Goal: Transaction & Acquisition: Obtain resource

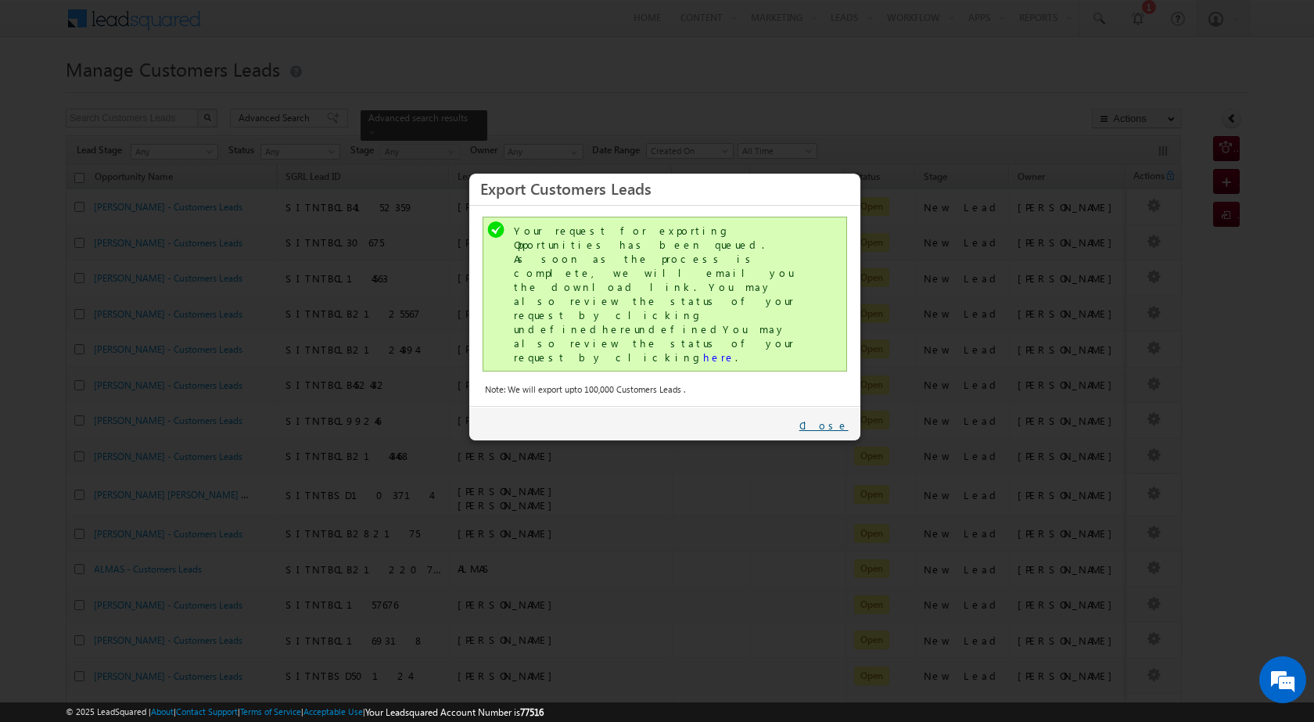
click at [842, 418] on link "Close" at bounding box center [823, 425] width 49 height 14
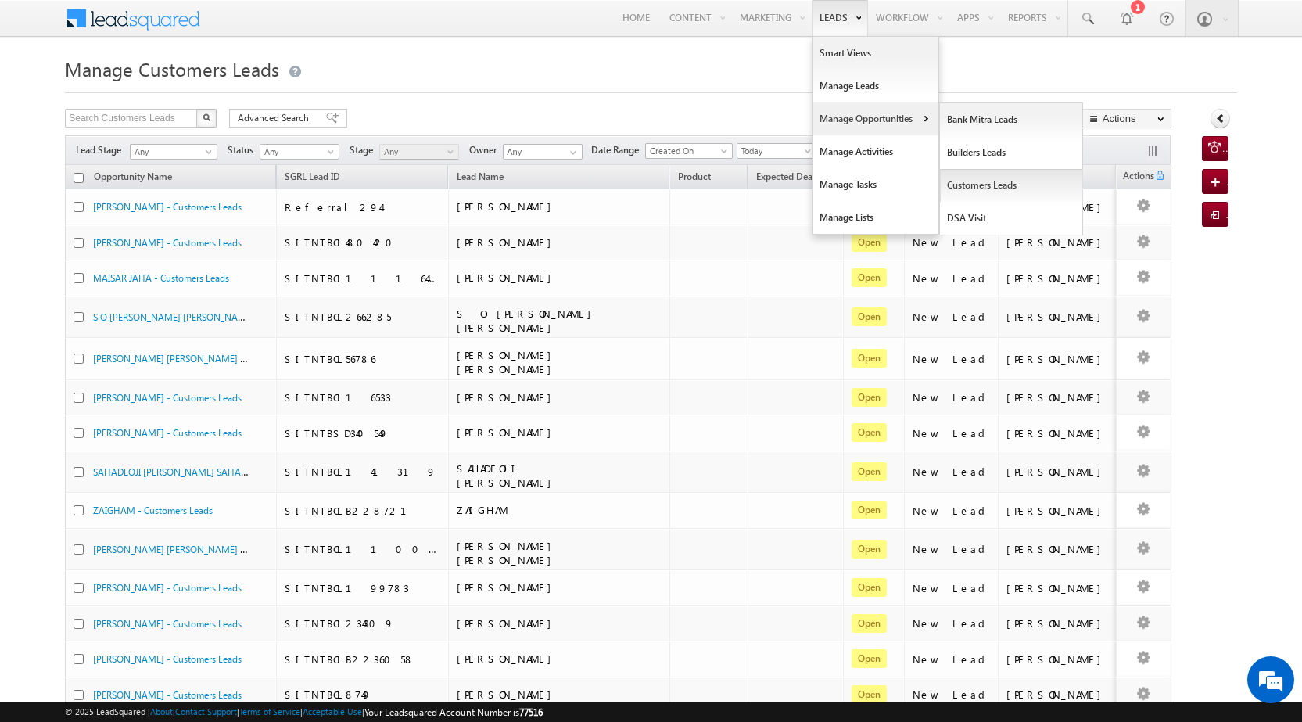
click at [971, 185] on link "Customers Leads" at bounding box center [1011, 185] width 143 height 33
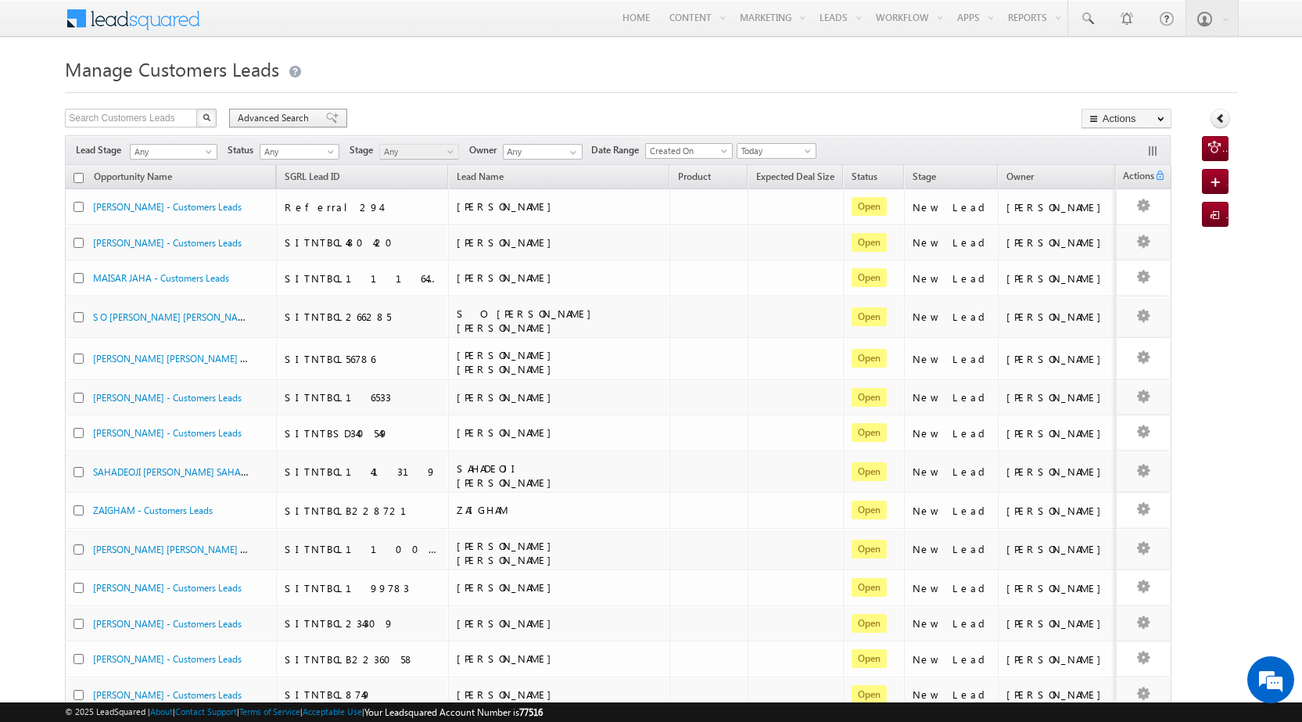
click at [289, 122] on span "Advanced Search" at bounding box center [276, 118] width 76 height 14
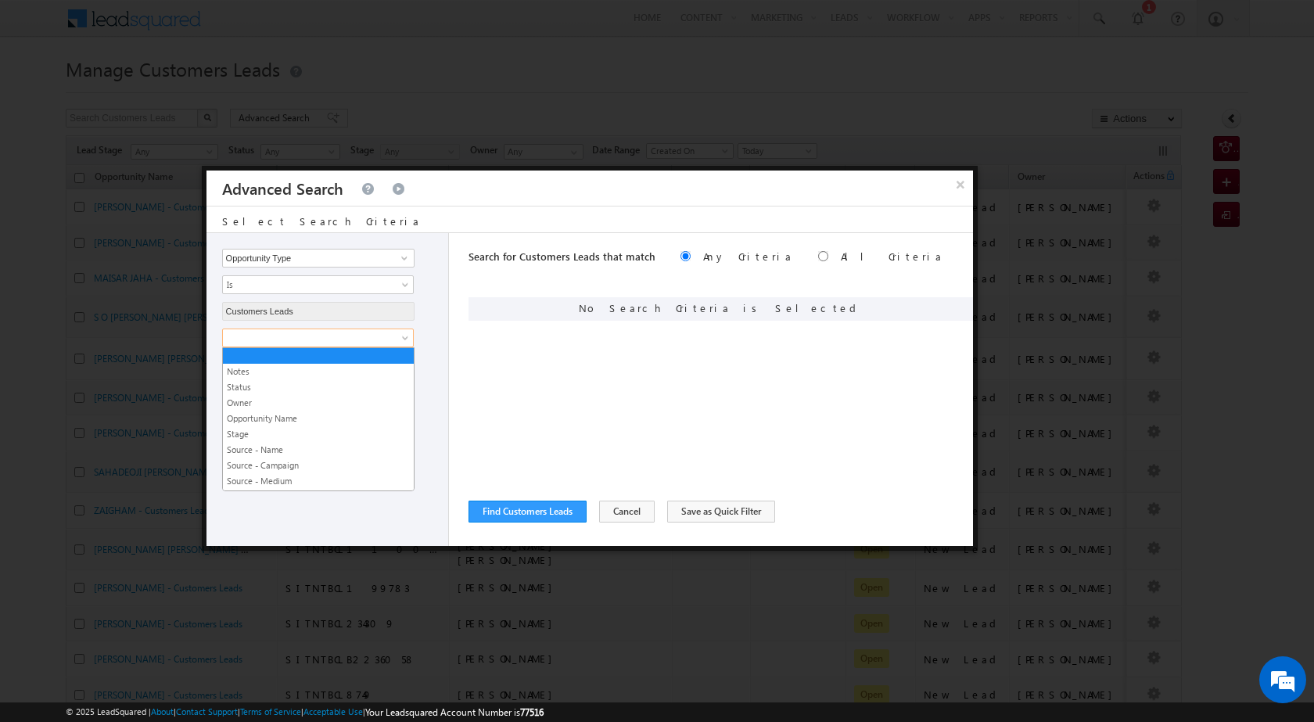
click at [338, 334] on span at bounding box center [308, 338] width 170 height 14
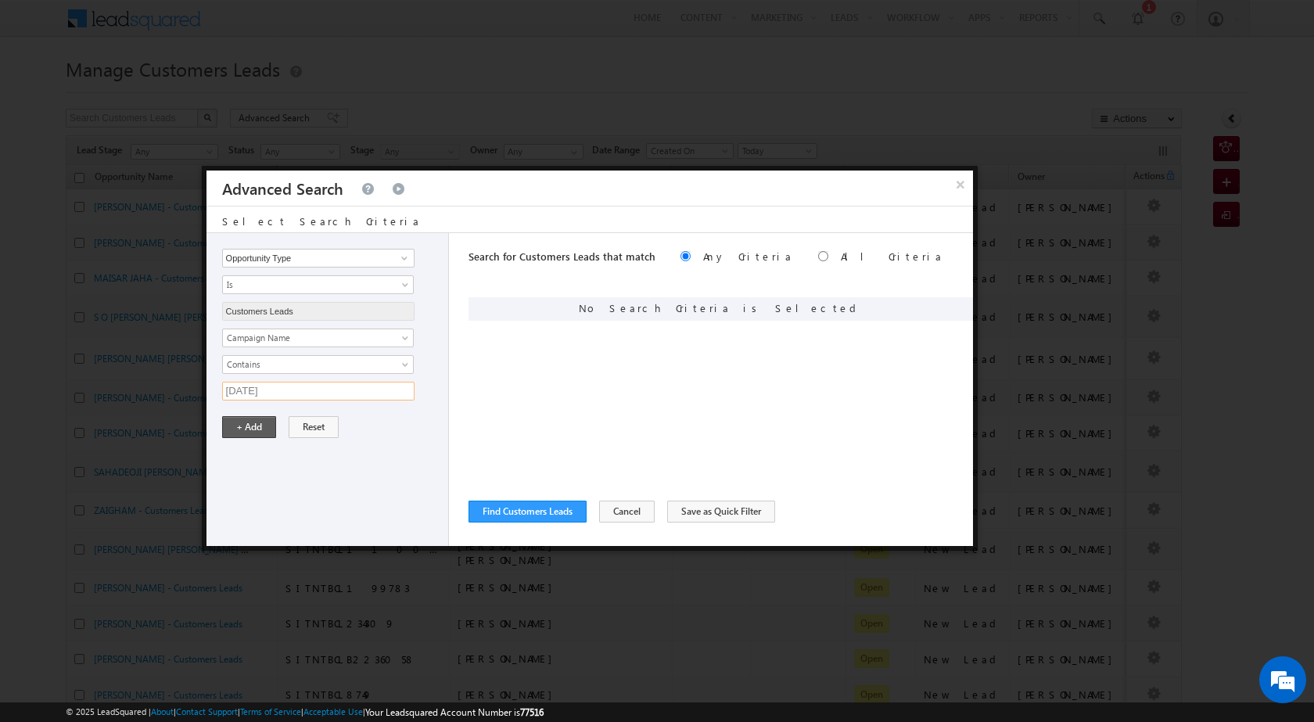
type input "06SEP25"
click at [251, 433] on button "+ Add" at bounding box center [249, 427] width 54 height 22
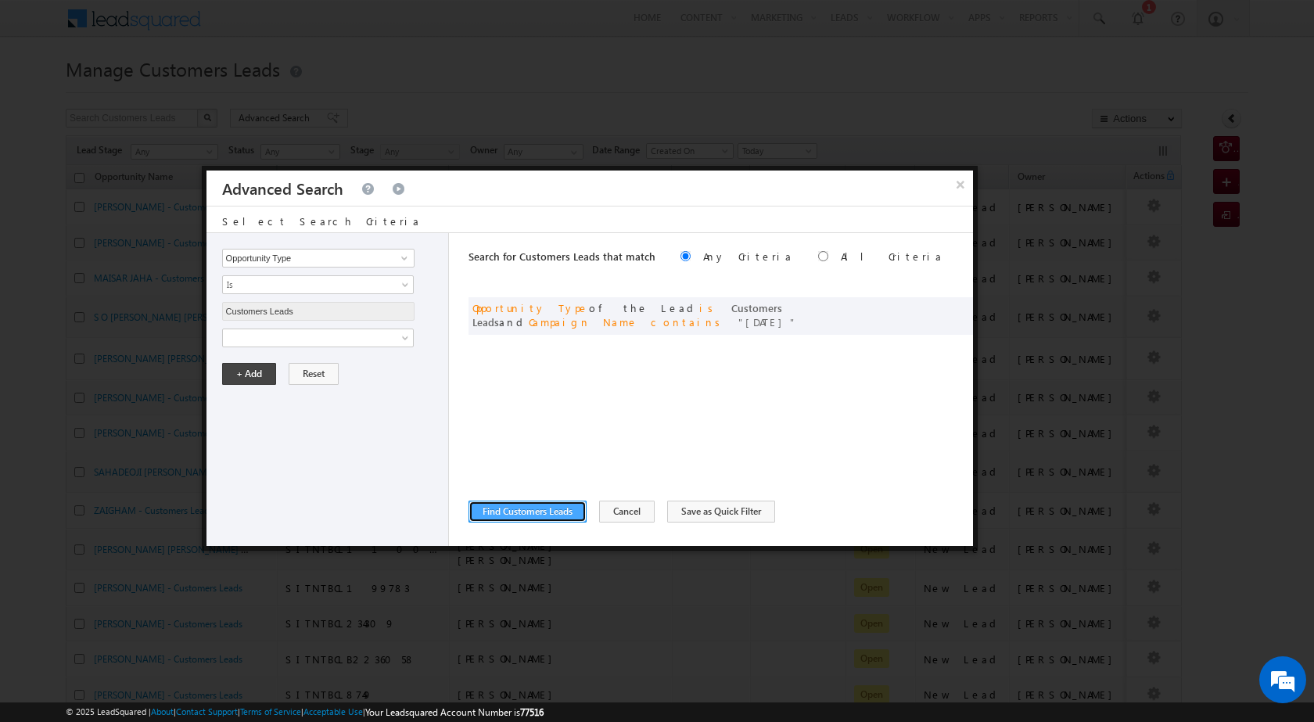
click at [550, 509] on button "Find Customers Leads" at bounding box center [527, 511] width 118 height 22
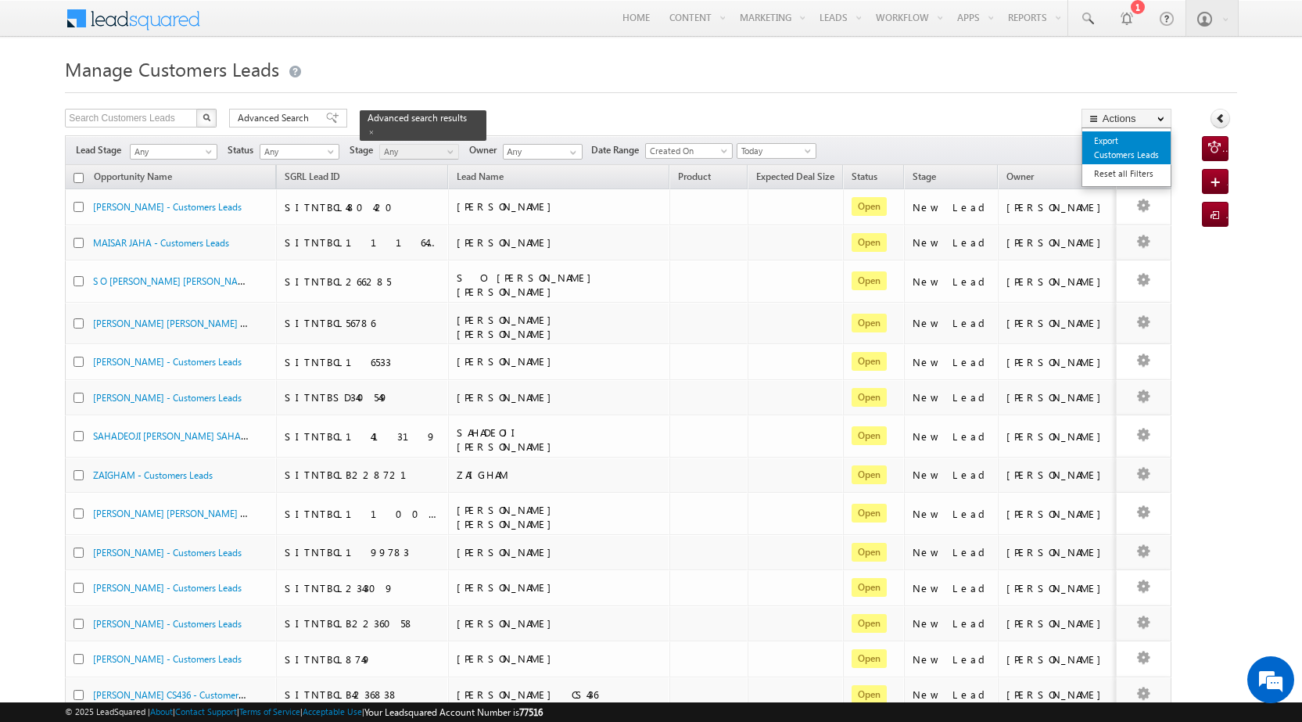
click at [1133, 145] on link "Export Customers Leads" at bounding box center [1126, 147] width 88 height 33
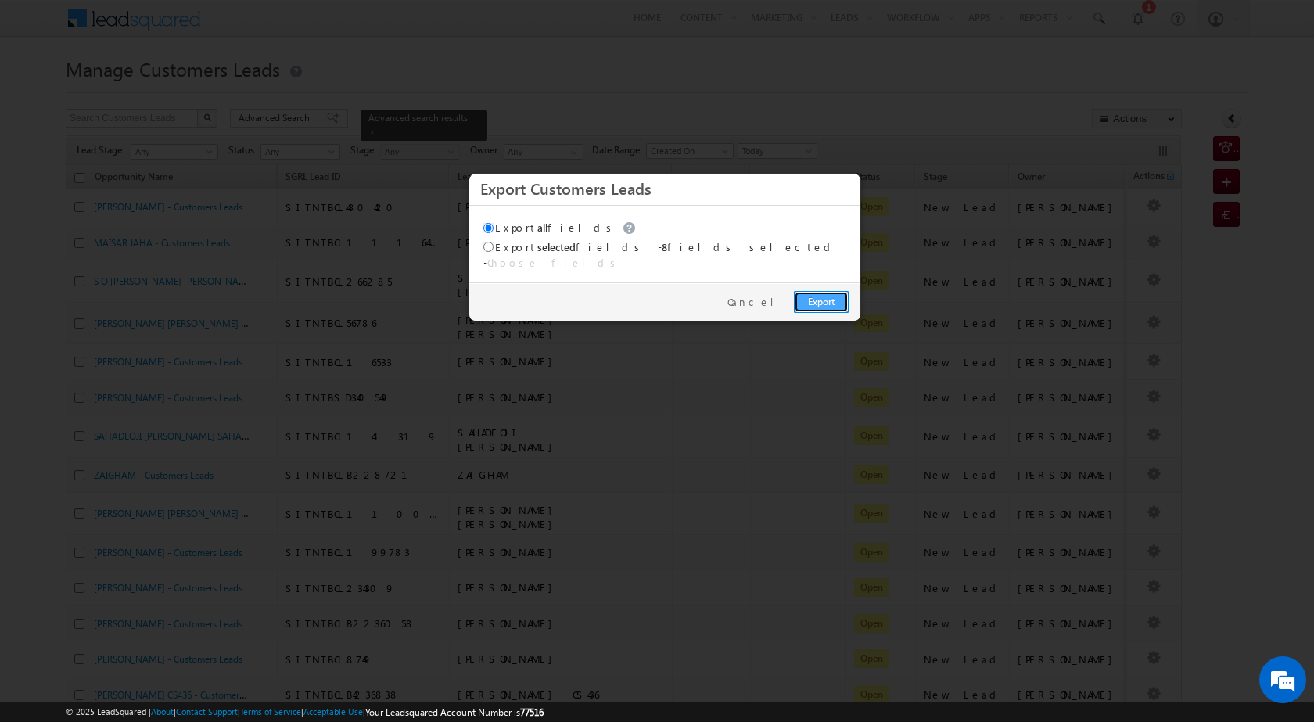
click at [811, 291] on link "Export" at bounding box center [821, 302] width 55 height 22
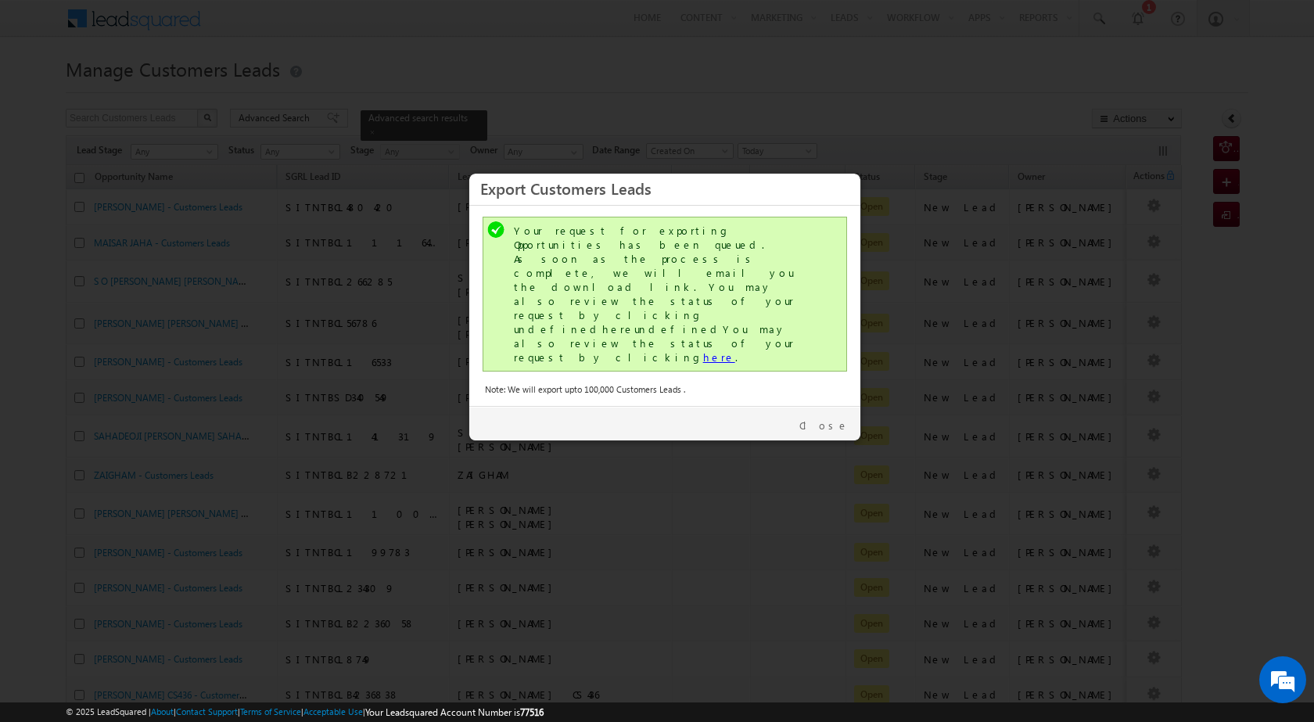
click at [703, 350] on link "here" at bounding box center [719, 356] width 32 height 13
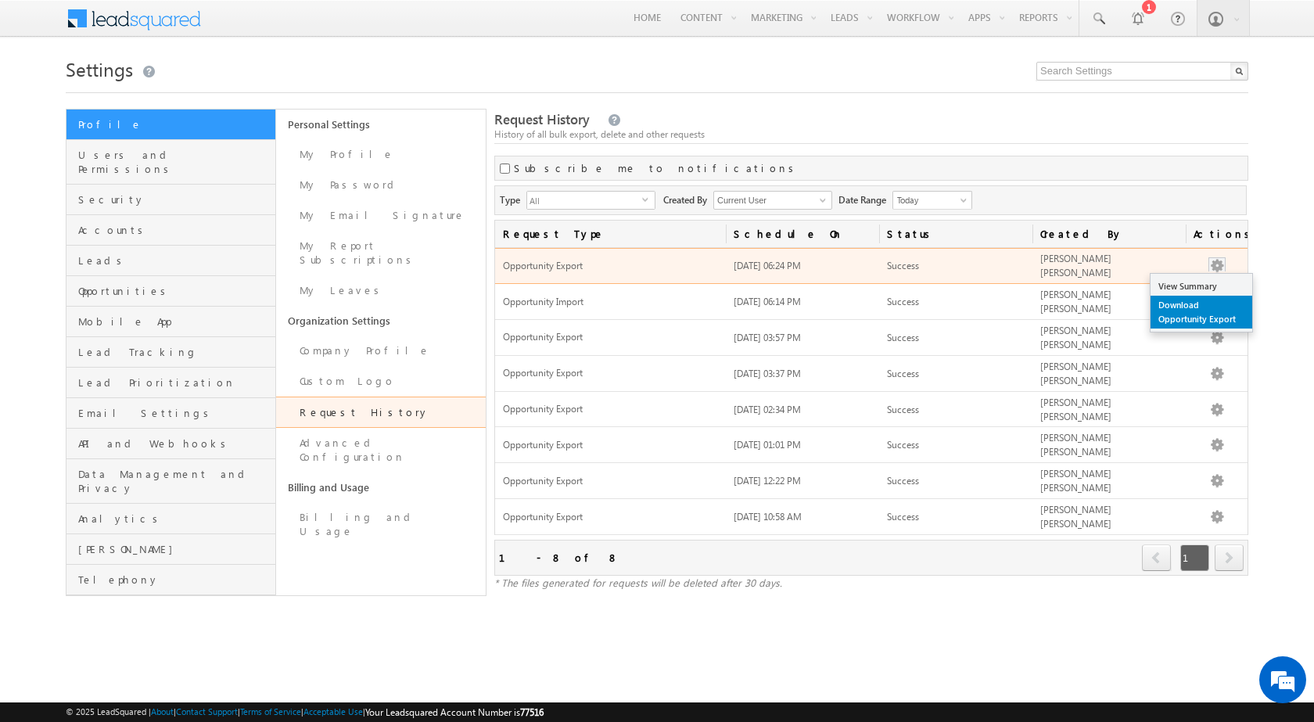
click at [1211, 320] on link "Download Opportunity Export" at bounding box center [1201, 312] width 102 height 33
